Goal: Task Accomplishment & Management: Use online tool/utility

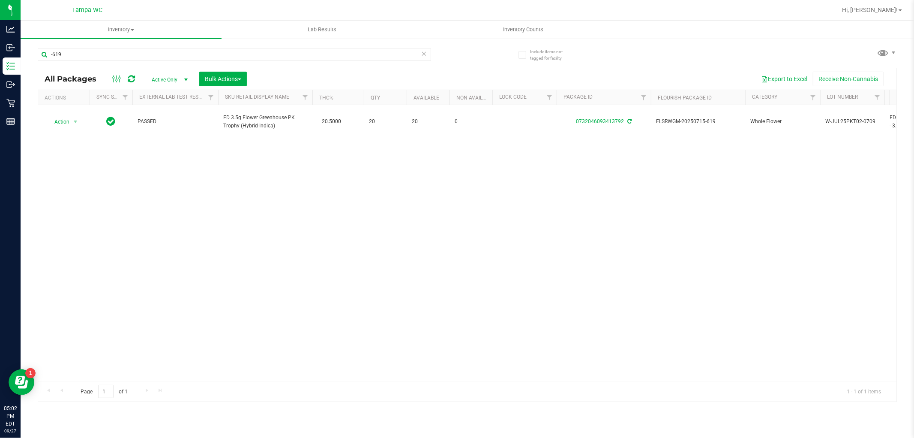
click at [426, 54] on icon at bounding box center [424, 53] width 6 height 10
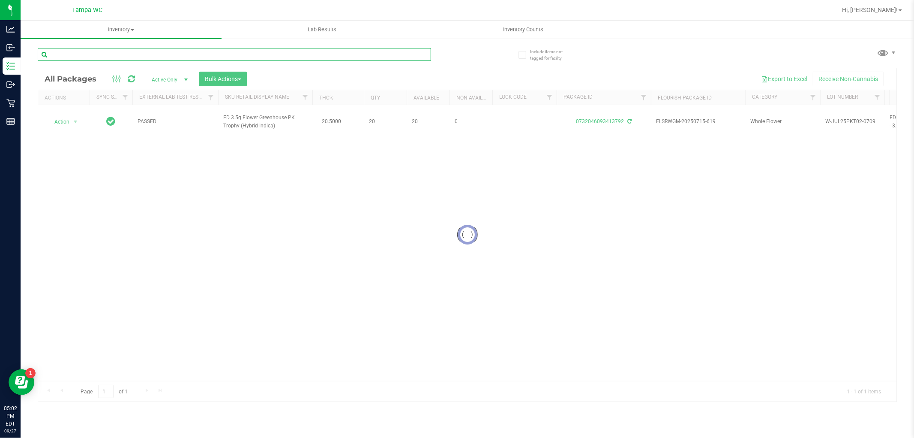
click at [414, 51] on input "text" at bounding box center [234, 54] width 393 height 13
type input "-1785"
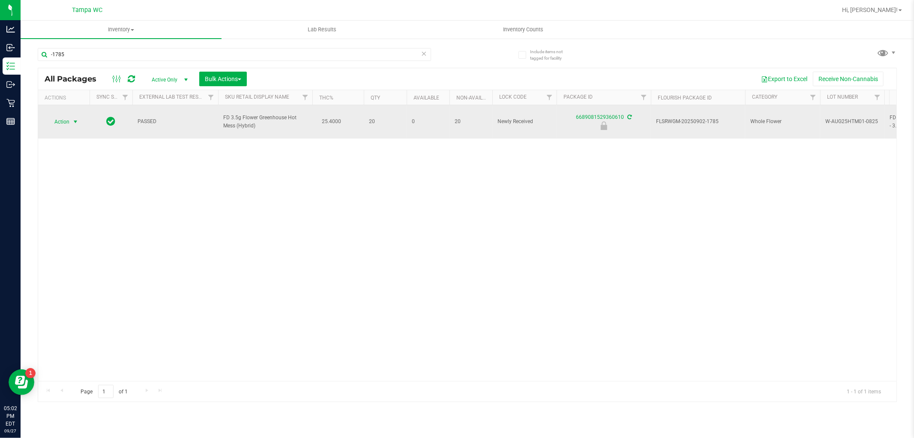
click at [69, 120] on span "Action" at bounding box center [58, 122] width 23 height 12
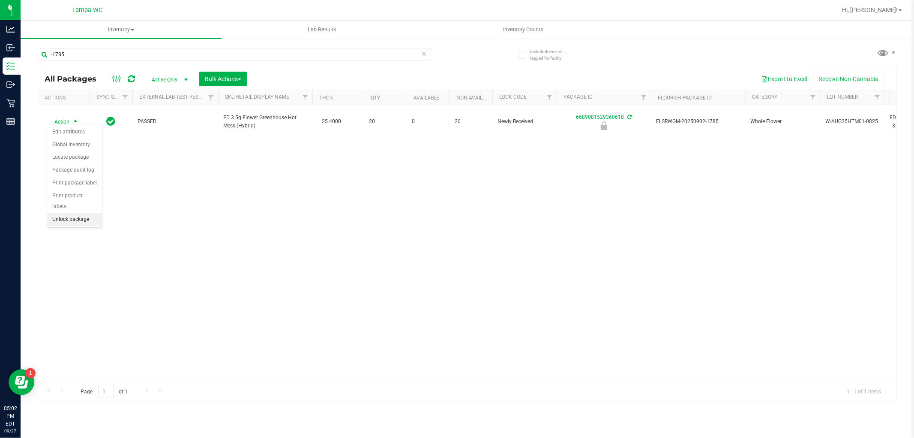
click at [69, 217] on li "Unlock package" at bounding box center [74, 219] width 55 height 13
